Goal: Information Seeking & Learning: Check status

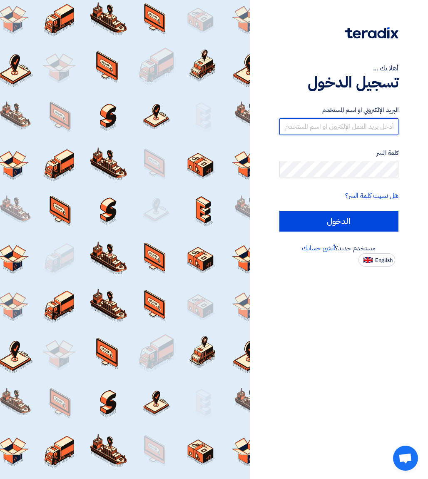
click at [335, 130] on input "text" at bounding box center [338, 126] width 119 height 17
paste input "[EMAIL_ADDRESS][DOMAIN_NAME]"
type input "[EMAIL_ADDRESS][DOMAIN_NAME]"
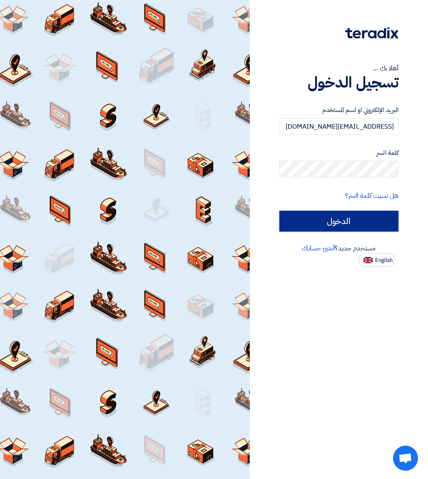
click at [349, 224] on input "الدخول" at bounding box center [338, 221] width 119 height 21
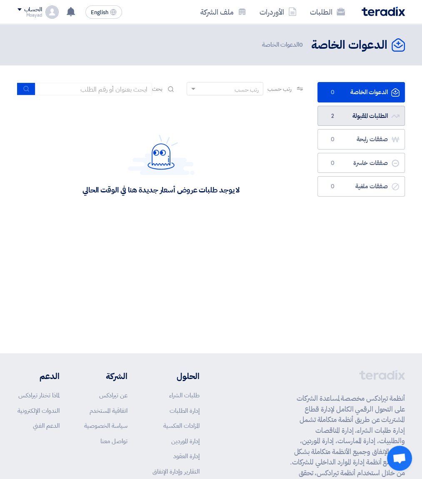
click at [368, 120] on link "الطلبات المقبولة الطلبات المقبولة 2" at bounding box center [360, 116] width 87 height 20
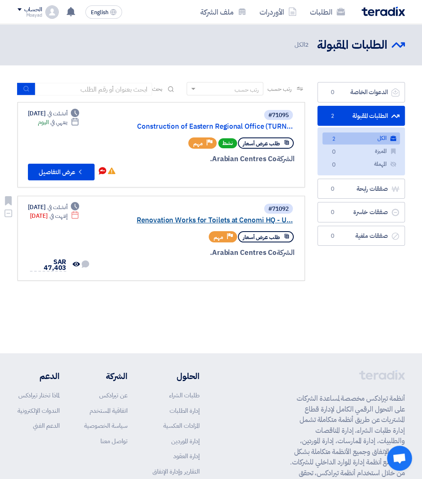
click at [179, 219] on link "Renovation Works for Toilets at Cenomi HQ - U..." at bounding box center [209, 220] width 167 height 7
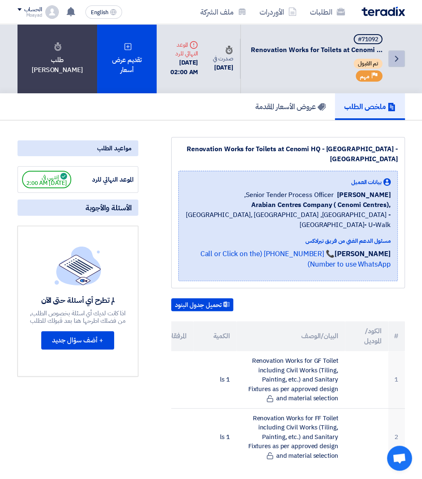
click at [397, 60] on icon "Back" at bounding box center [397, 59] width 10 height 10
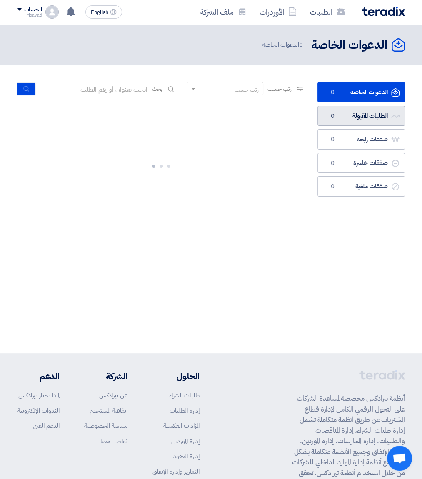
click at [370, 119] on link "الطلبات المقبولة الطلبات المقبولة 0" at bounding box center [360, 116] width 87 height 20
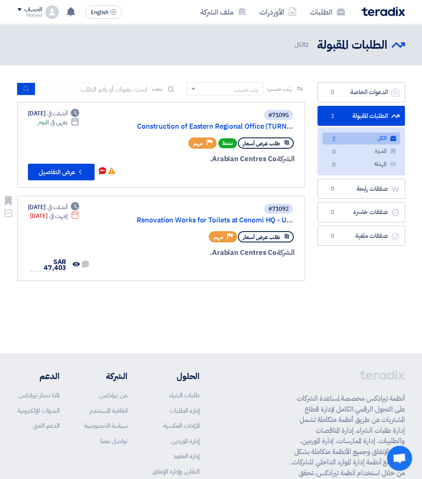
click at [188, 224] on div "#71092 Renovation Works for Toilets at [GEOGRAPHIC_DATA] - U..." at bounding box center [195, 214] width 197 height 22
click at [188, 217] on link "Renovation Works for Toilets at Cenomi HQ - U..." at bounding box center [209, 220] width 167 height 7
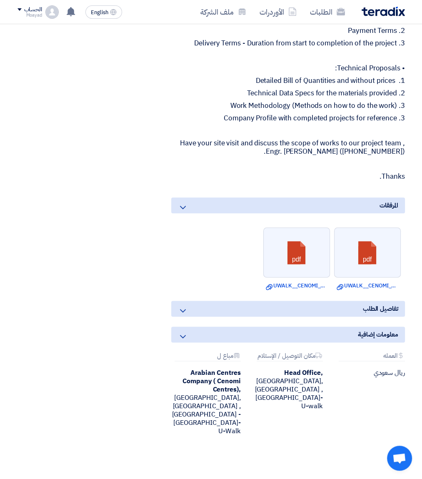
scroll to position [583, 0]
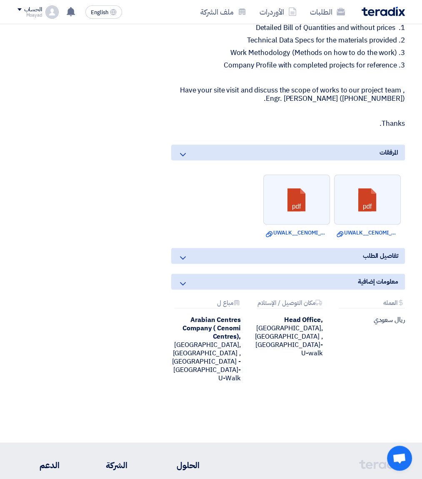
click at [208, 248] on div "تفاصيل الطلب" at bounding box center [288, 256] width 234 height 16
click at [185, 253] on icon at bounding box center [183, 258] width 10 height 10
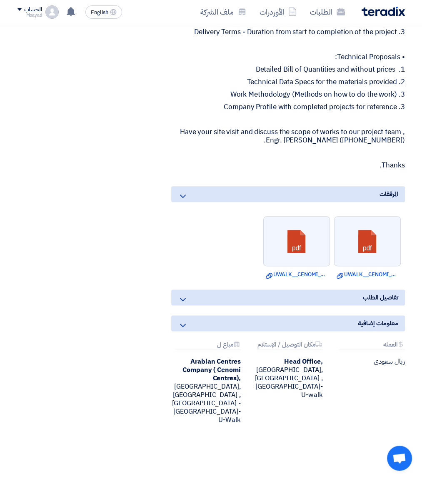
click at [181, 294] on icon at bounding box center [183, 299] width 10 height 10
click at [181, 320] on icon at bounding box center [183, 325] width 10 height 10
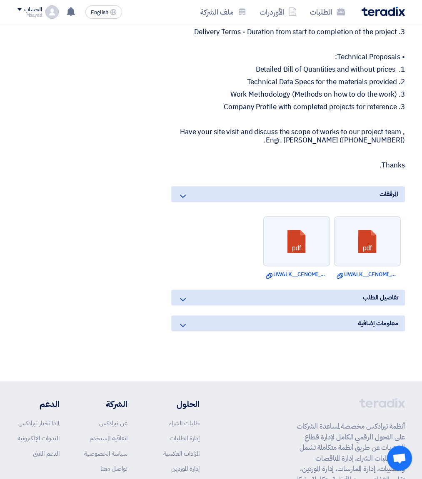
click at [181, 320] on icon at bounding box center [183, 325] width 10 height 10
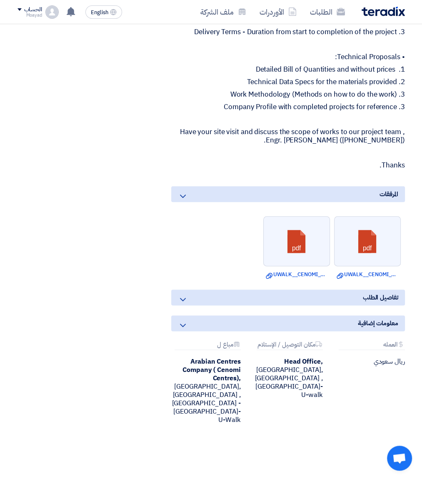
click at [182, 294] on icon at bounding box center [183, 299] width 10 height 10
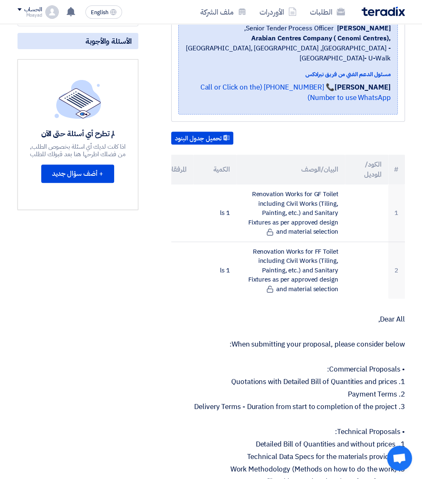
scroll to position [0, 0]
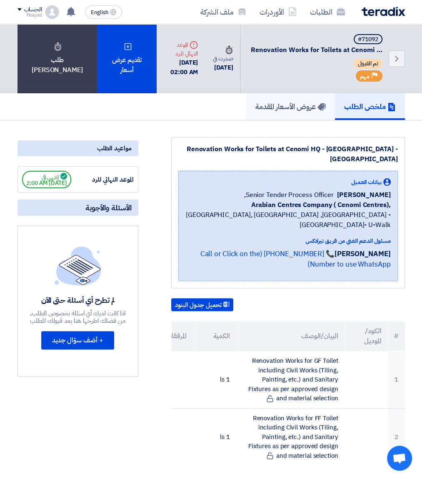
click at [310, 108] on h5 "عروض الأسعار المقدمة" at bounding box center [290, 107] width 70 height 10
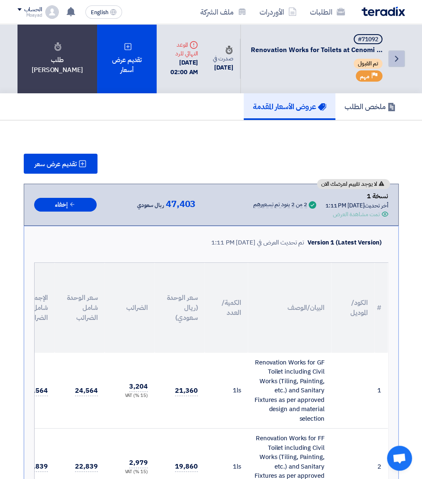
click at [399, 60] on icon "Back" at bounding box center [397, 59] width 10 height 10
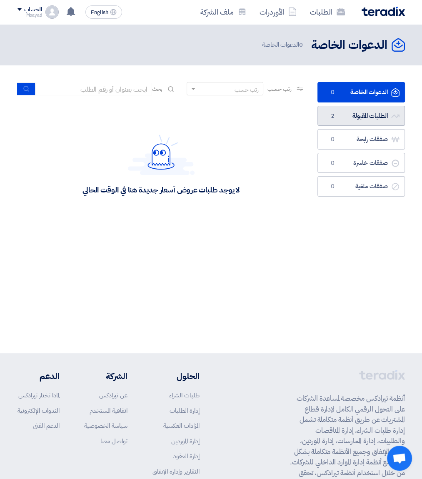
click at [360, 115] on link "الطلبات المقبولة الطلبات المقبولة 2" at bounding box center [360, 116] width 87 height 20
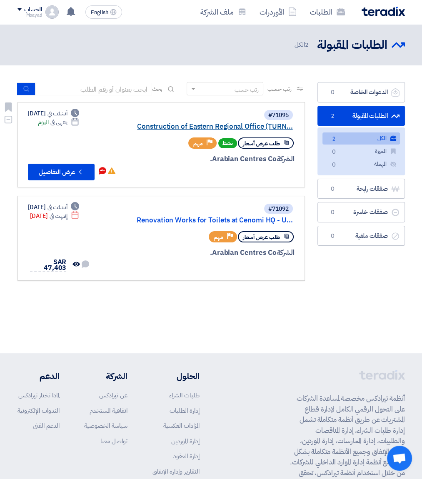
click at [260, 127] on link "Construction of Eastern Regional Office (TURN..." at bounding box center [209, 126] width 167 height 7
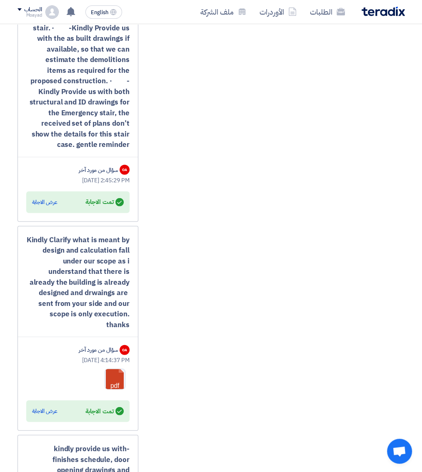
scroll to position [1375, 0]
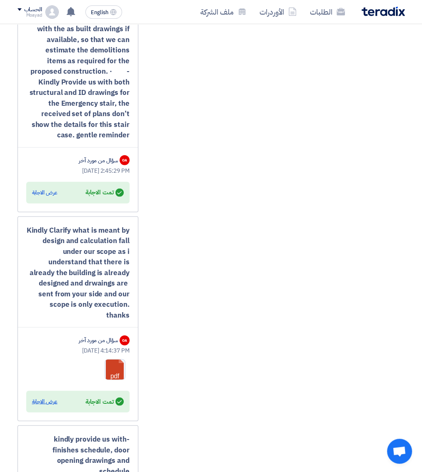
click at [47, 398] on div "عرض الاجابة" at bounding box center [44, 402] width 25 height 8
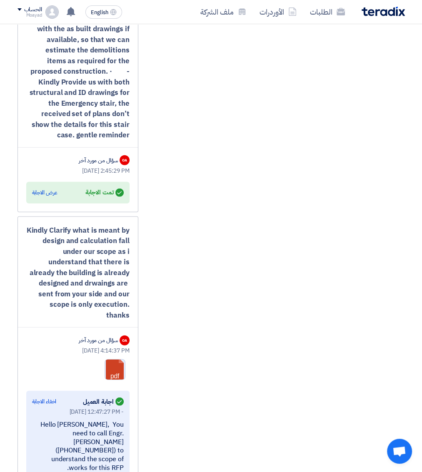
click at [118, 360] on link at bounding box center [138, 385] width 67 height 50
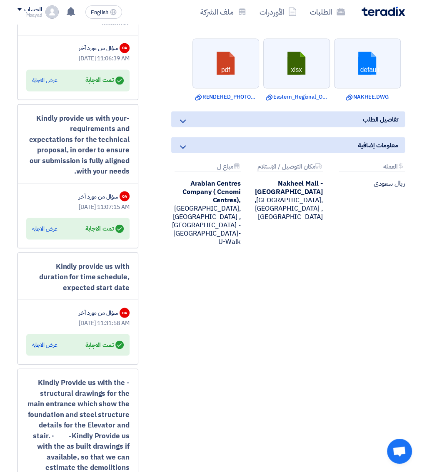
scroll to position [791, 0]
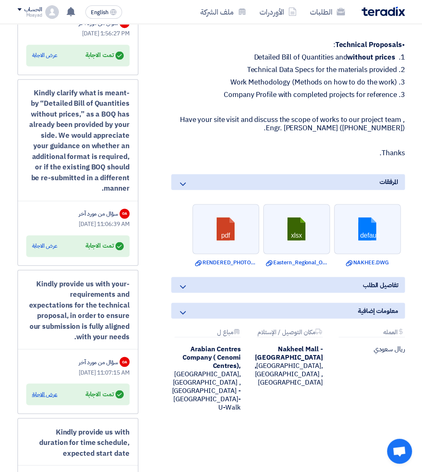
click at [52, 390] on div "عرض الاجابة" at bounding box center [44, 394] width 25 height 8
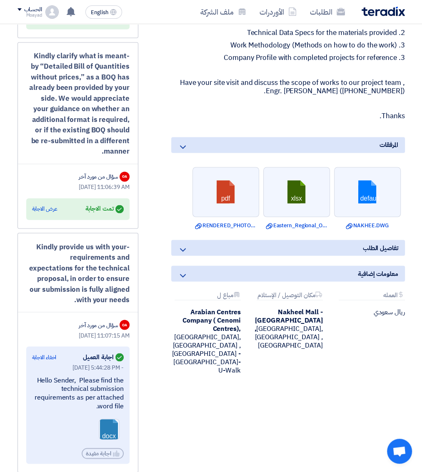
scroll to position [833, 0]
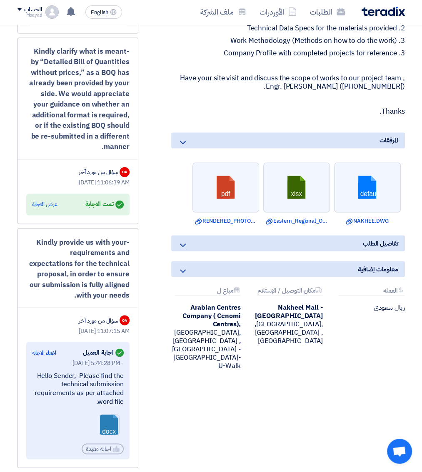
click at [108, 415] on link at bounding box center [132, 440] width 67 height 50
